Goal: Information Seeking & Learning: Learn about a topic

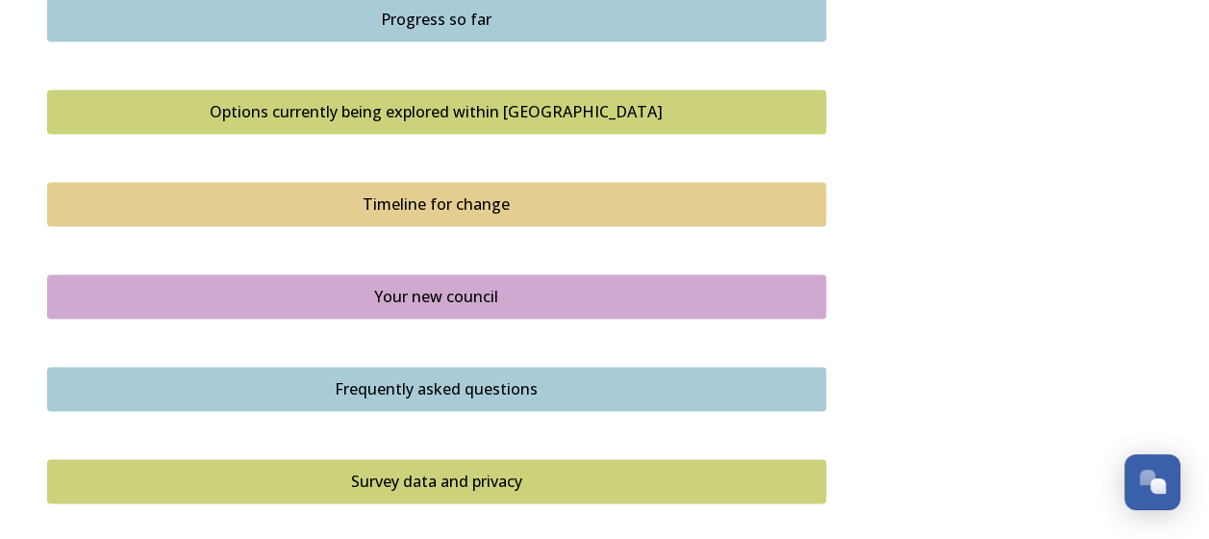
scroll to position [1315, 0]
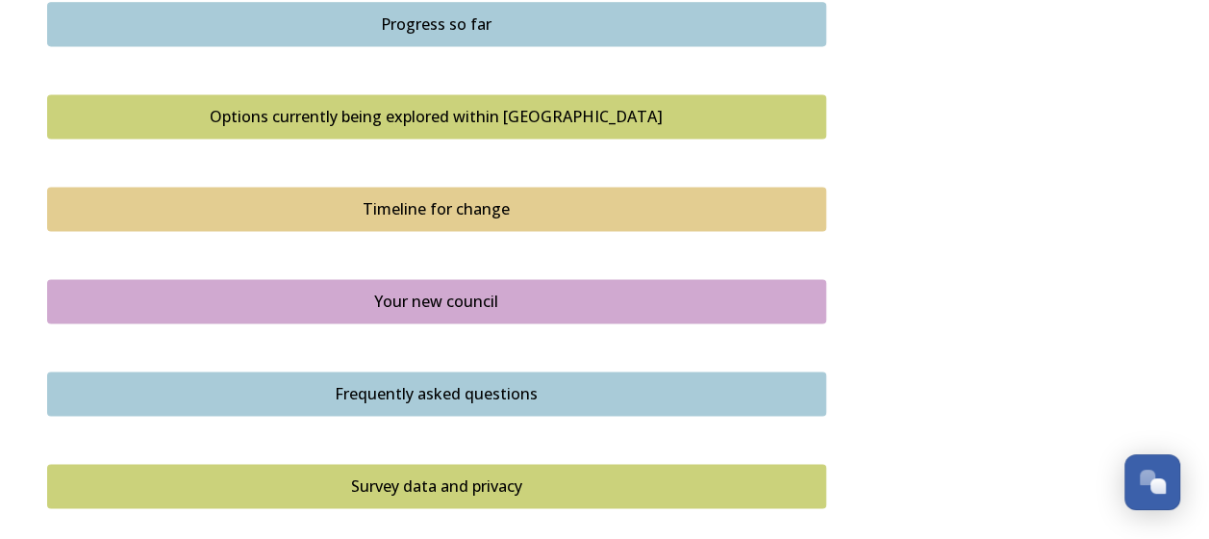
click at [489, 207] on div "Timeline for change" at bounding box center [437, 208] width 758 height 23
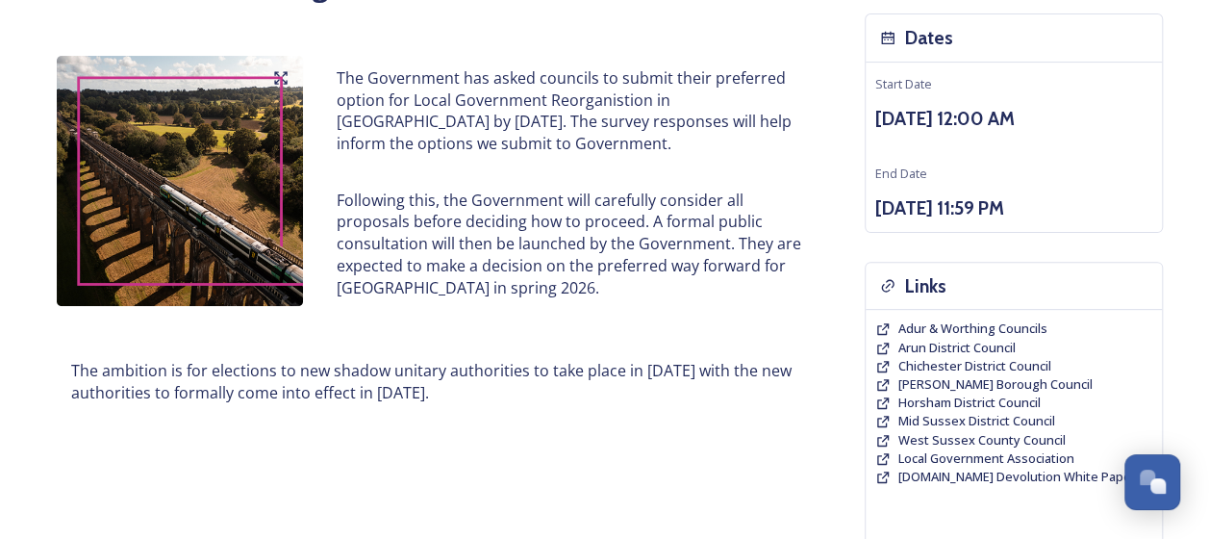
scroll to position [190, 0]
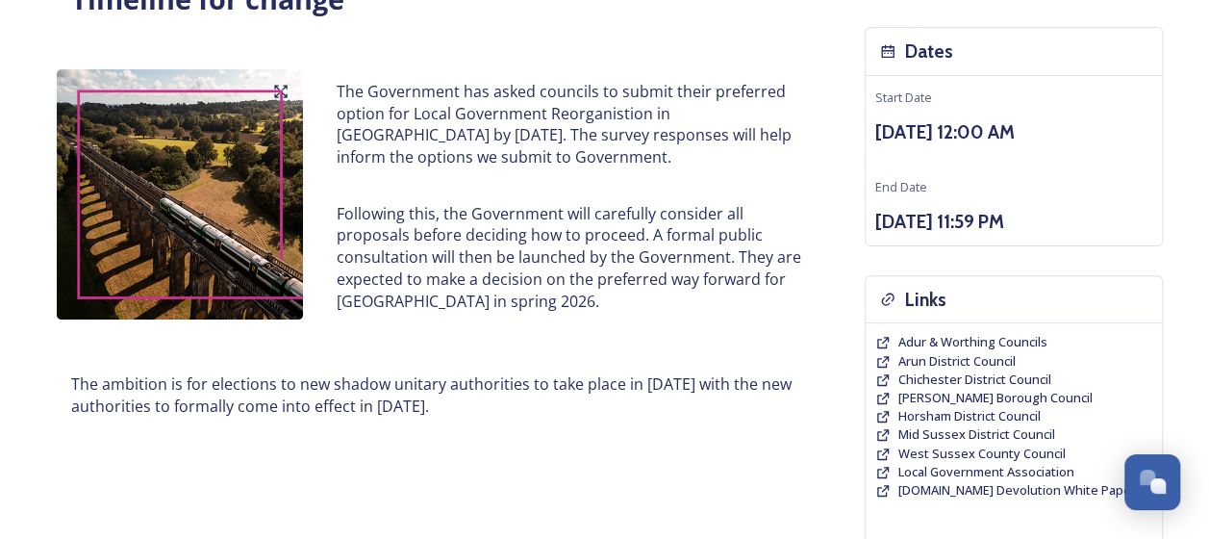
click at [164, 207] on img at bounding box center [180, 194] width 247 height 250
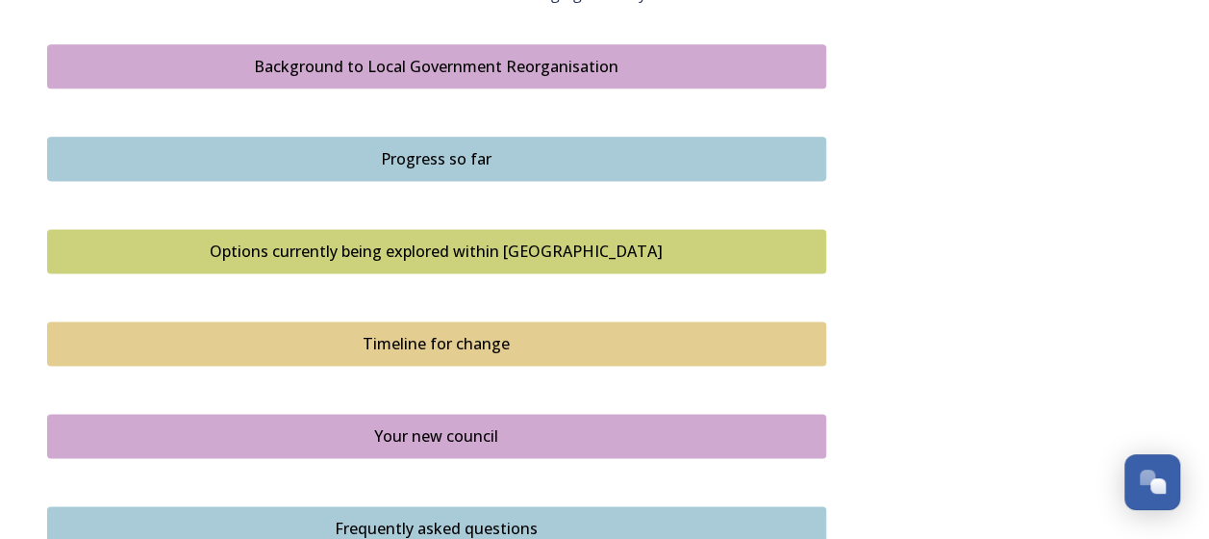
scroll to position [1183, 0]
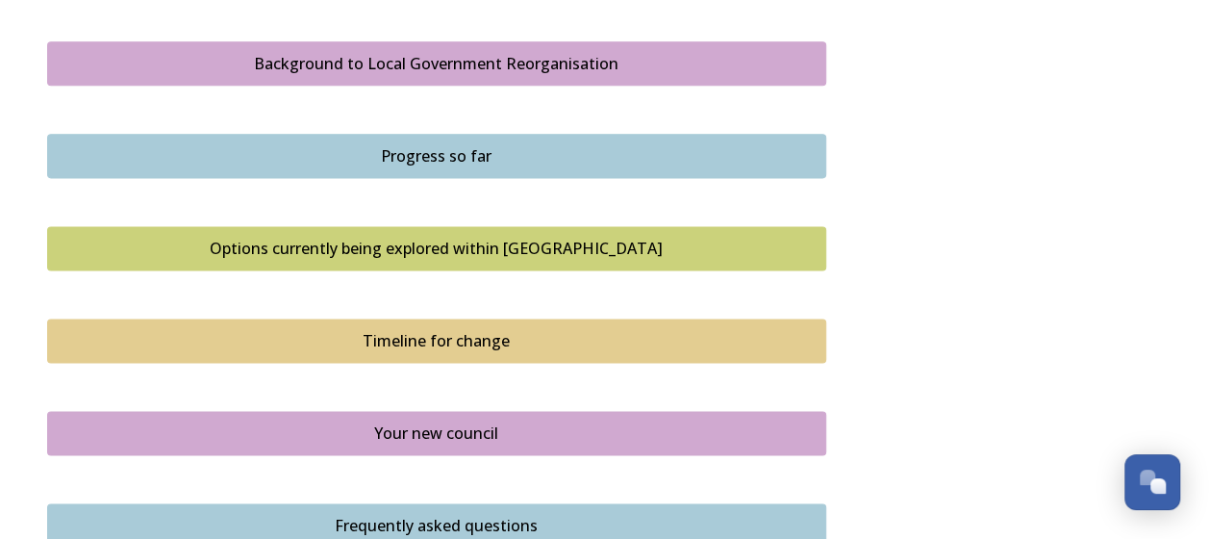
click at [413, 332] on div "Timeline for change" at bounding box center [437, 340] width 758 height 23
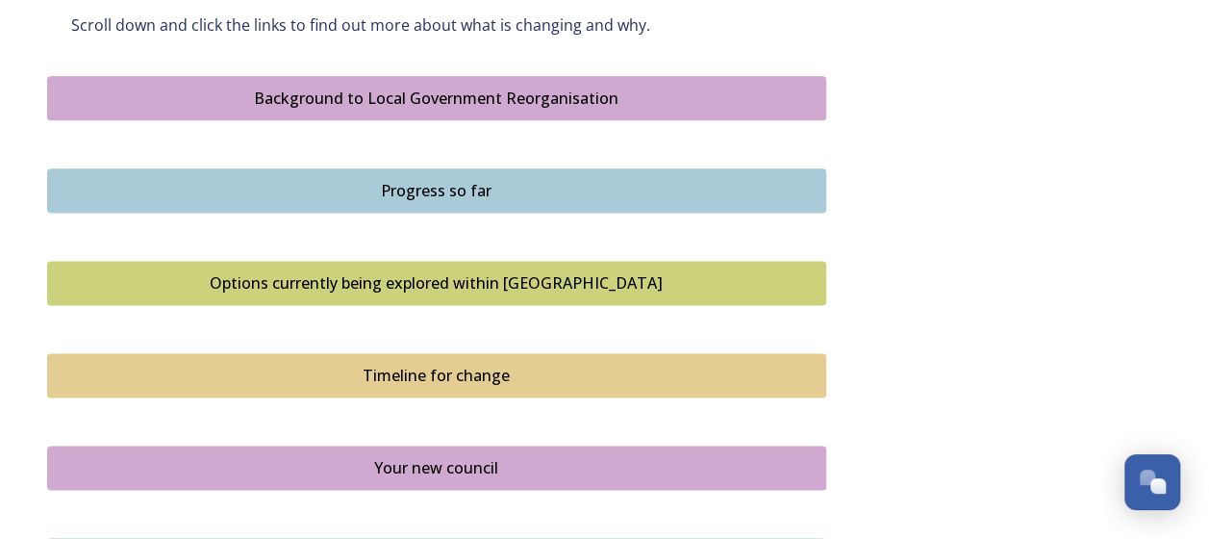
scroll to position [1109, 0]
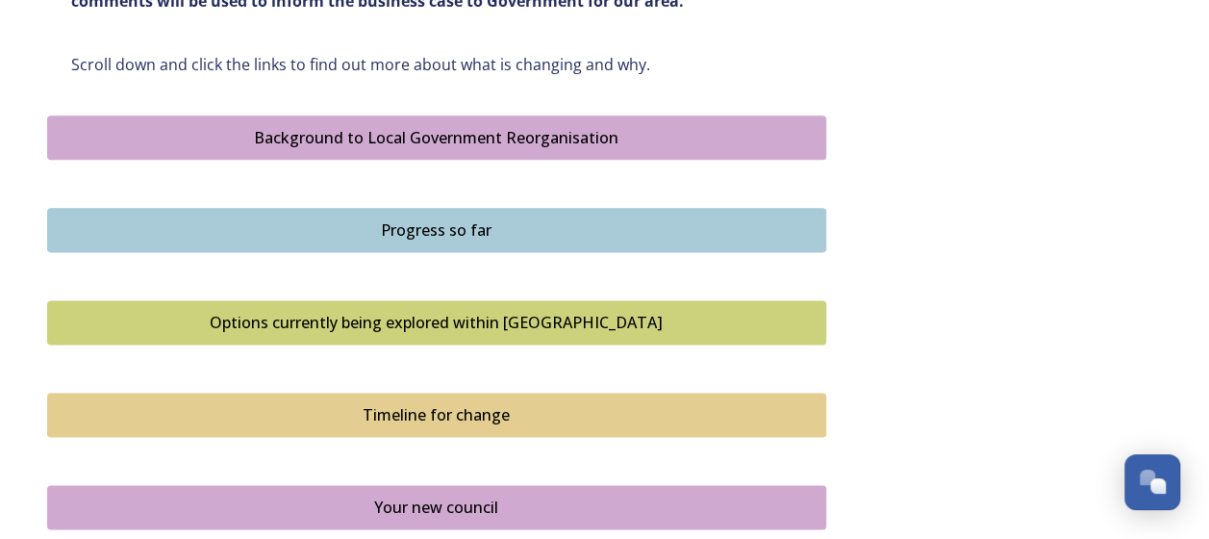
click at [379, 319] on div "Options currently being explored within [GEOGRAPHIC_DATA]" at bounding box center [437, 322] width 758 height 23
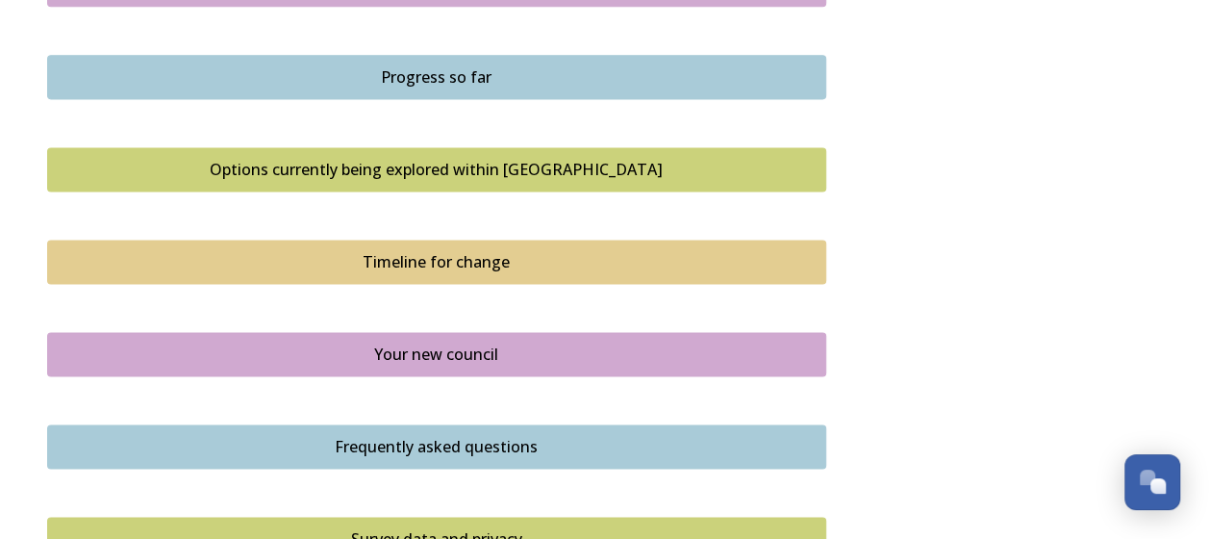
scroll to position [1159, 0]
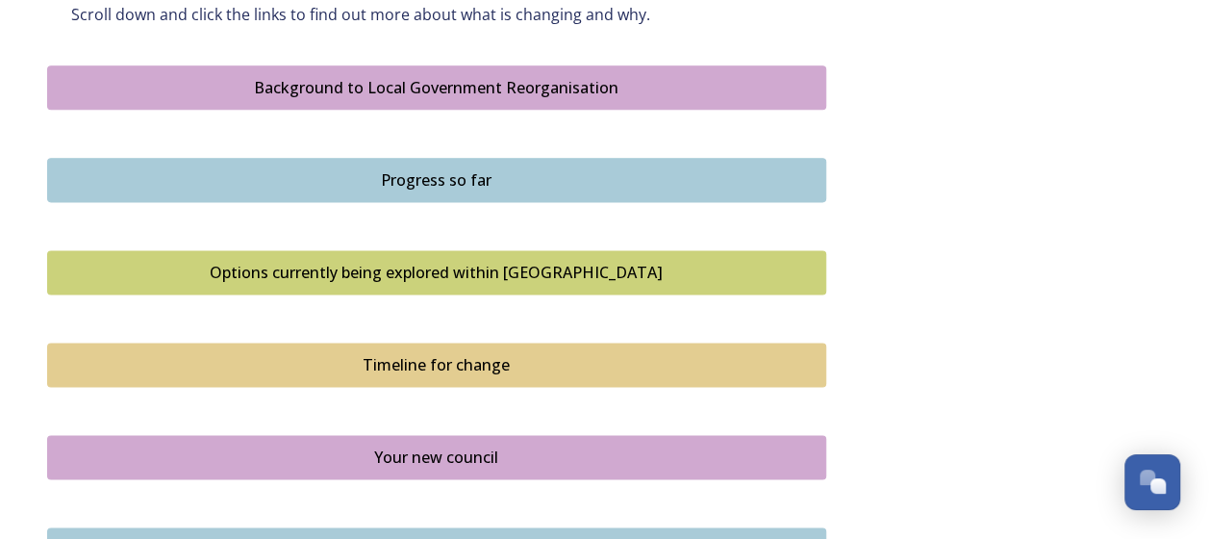
click at [451, 181] on div "Progress so far" at bounding box center [437, 179] width 758 height 23
